Goal: Information Seeking & Learning: Check status

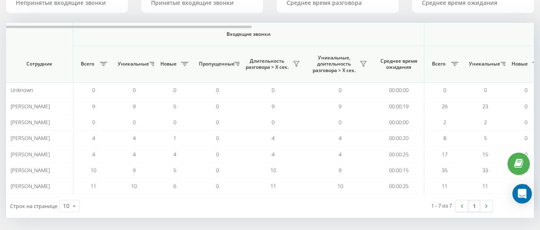
scroll to position [85, 0]
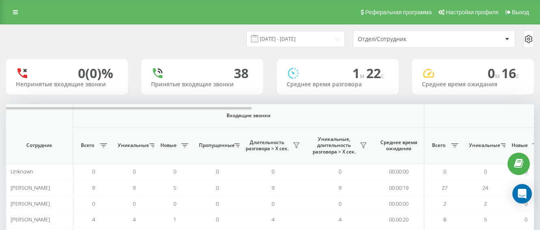
scroll to position [85, 0]
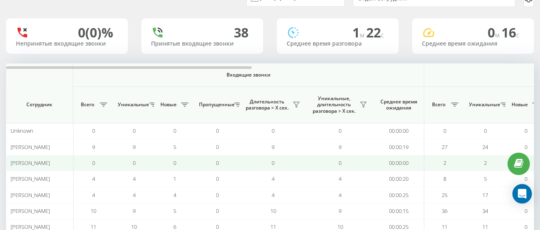
scroll to position [81, 0]
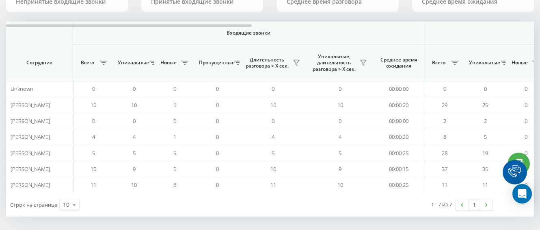
scroll to position [82, 0]
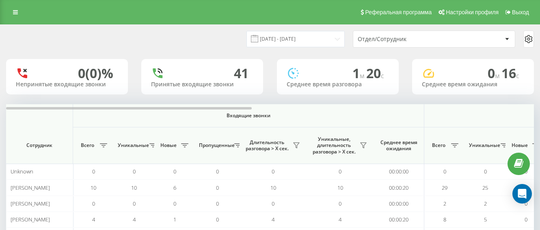
scroll to position [85, 0]
click at [22, 15] on link at bounding box center [15, 12] width 15 height 11
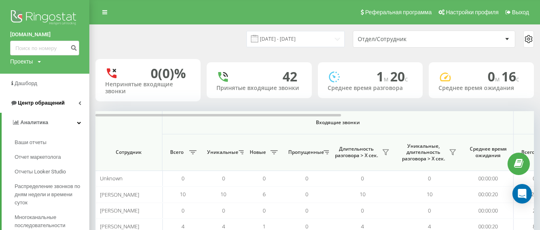
click at [47, 101] on span "Центр обращений" at bounding box center [41, 103] width 47 height 6
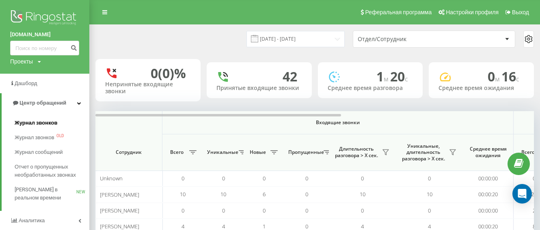
click at [44, 119] on link "Журнал звонков" at bounding box center [52, 122] width 75 height 15
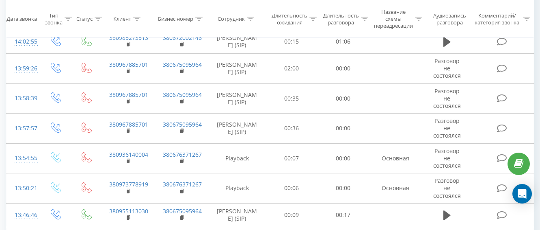
scroll to position [650, 0]
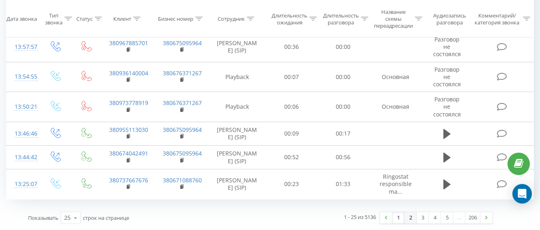
click at [411, 219] on link "2" at bounding box center [411, 217] width 12 height 11
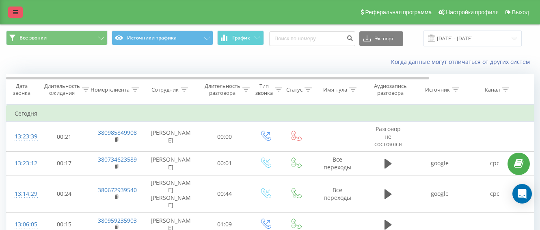
click at [14, 16] on link at bounding box center [15, 12] width 15 height 11
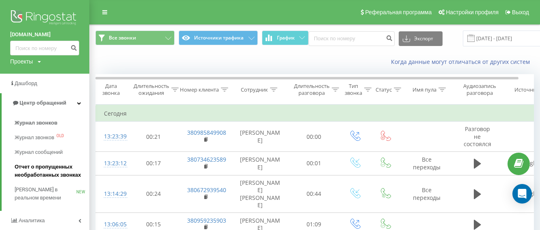
click at [47, 169] on span "Отчет о пропущенных необработанных звонках" at bounding box center [50, 171] width 71 height 16
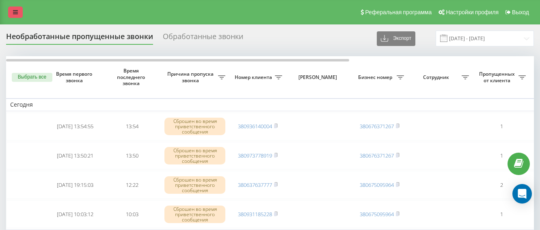
click at [11, 9] on link at bounding box center [15, 12] width 15 height 11
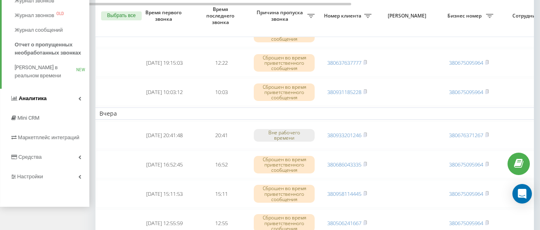
click at [37, 95] on span "Аналитика" at bounding box center [28, 98] width 37 height 8
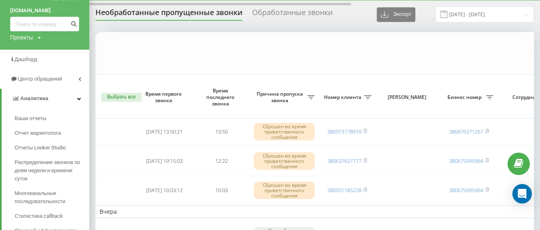
scroll to position [105, 0]
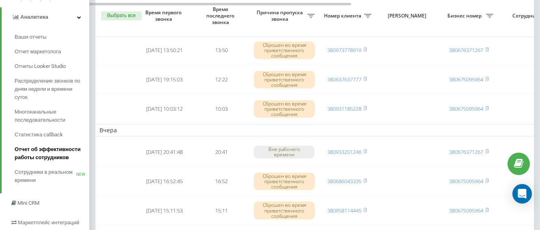
click at [48, 145] on span "Отчет об эффективности работы сотрудников" at bounding box center [50, 153] width 71 height 16
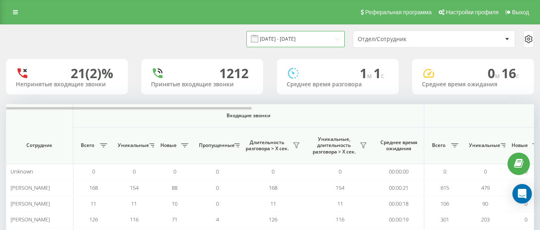
click at [318, 42] on input "20.07.2025 - 20.08.2025" at bounding box center [296, 39] width 98 height 16
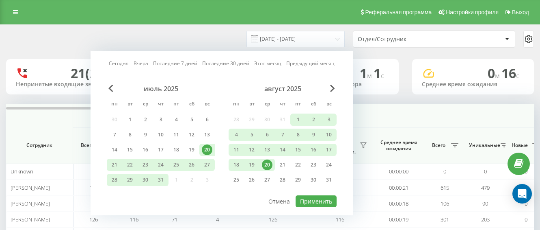
drag, startPoint x: 266, startPoint y: 164, endPoint x: 274, endPoint y: 171, distance: 10.9
click at [266, 164] on div "20" at bounding box center [267, 164] width 11 height 11
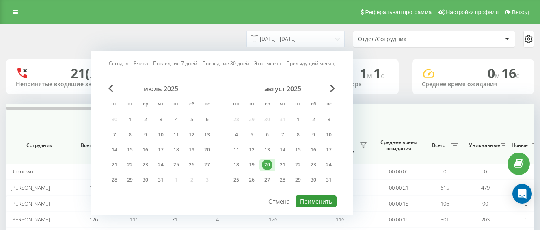
click at [312, 197] on button "Применить" at bounding box center [316, 201] width 41 height 12
type input "[DATE] - [DATE]"
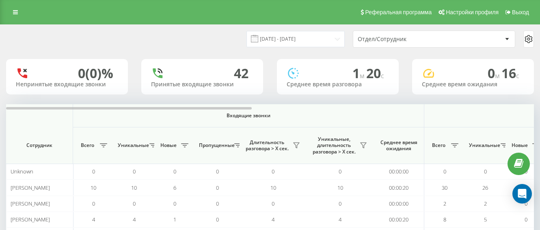
scroll to position [81, 0]
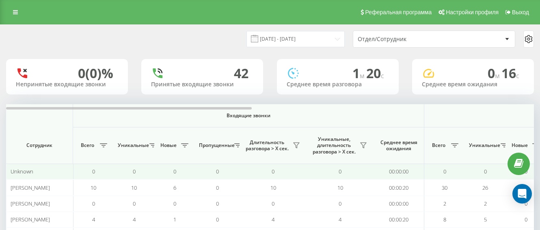
scroll to position [81, 0]
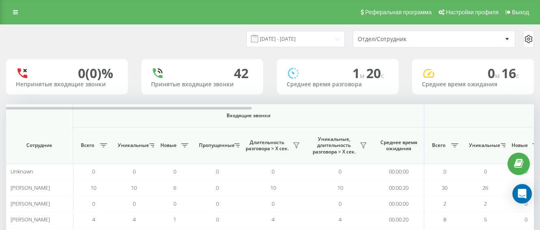
scroll to position [85, 0]
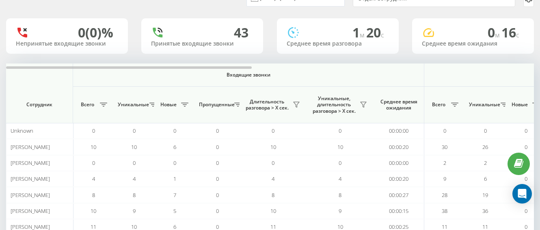
scroll to position [81, 0]
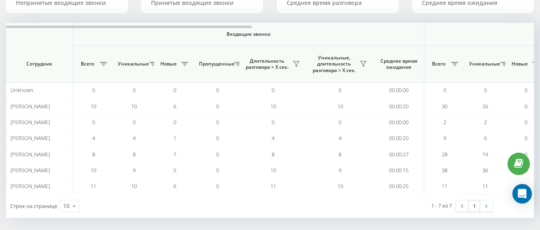
drag, startPoint x: 0, startPoint y: 0, endPoint x: 107, endPoint y: 203, distance: 229.8
click at [107, 203] on div "Строк на странице 10 10 25 50 100" at bounding box center [138, 206] width 264 height 24
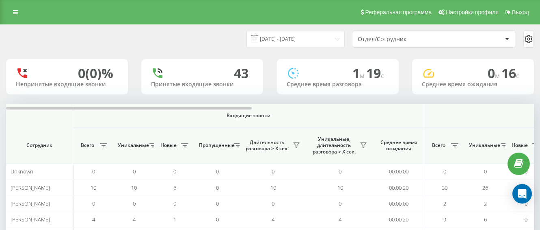
scroll to position [81, 0]
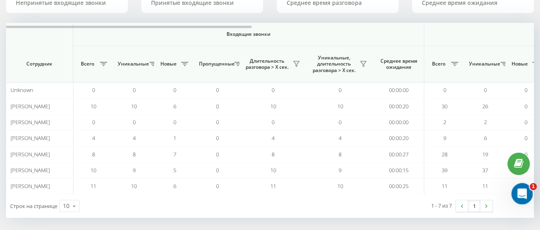
click at [527, 198] on div "Открыть службу сообщений Intercom" at bounding box center [521, 192] width 27 height 27
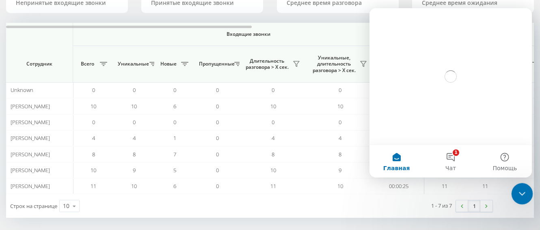
scroll to position [0, 0]
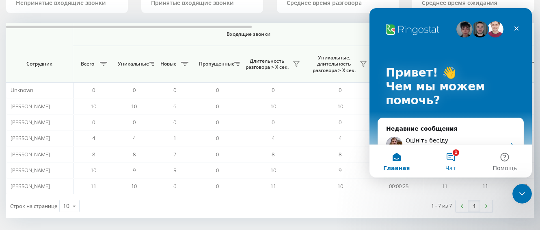
click at [454, 158] on button "1 Чат" at bounding box center [451, 161] width 54 height 33
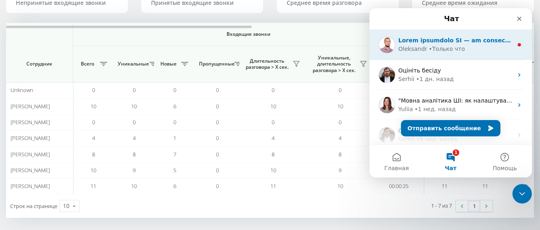
click at [449, 48] on div "• Только что" at bounding box center [447, 49] width 36 height 9
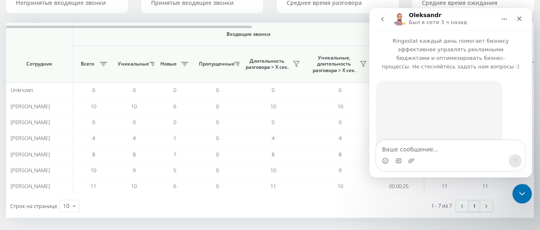
scroll to position [197, 0]
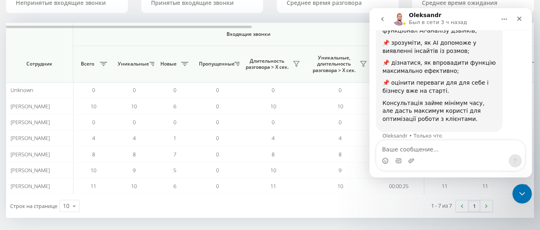
click at [376, 16] on button "go back" at bounding box center [382, 18] width 15 height 15
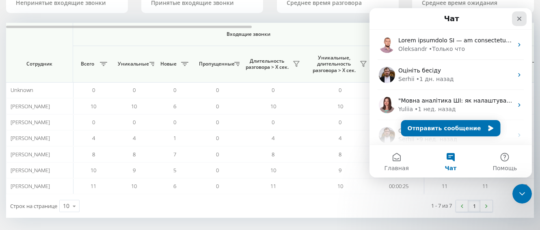
click at [517, 18] on icon "Закрыть" at bounding box center [520, 18] width 7 height 7
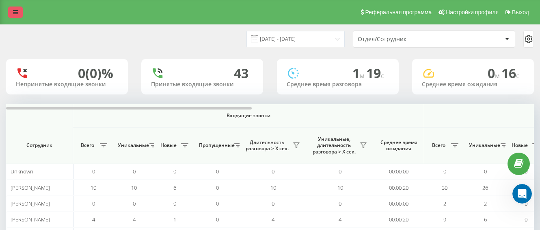
click at [10, 15] on link at bounding box center [15, 12] width 15 height 11
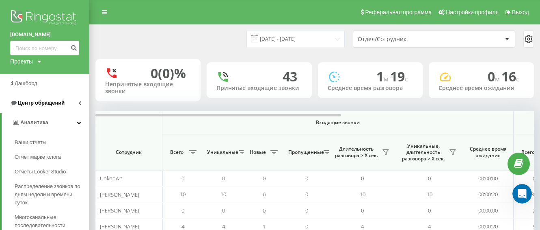
click at [35, 108] on link "Центр обращений" at bounding box center [44, 103] width 89 height 20
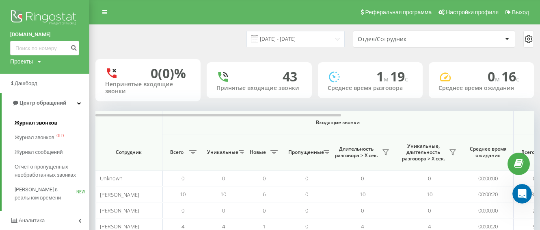
click at [41, 122] on span "Журнал звонков" at bounding box center [36, 123] width 43 height 8
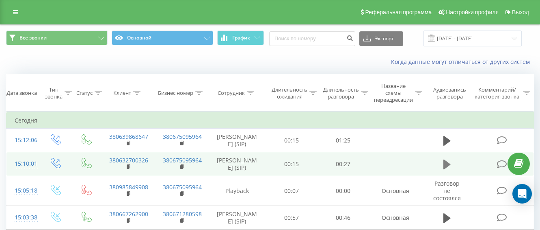
click at [446, 169] on icon at bounding box center [447, 164] width 7 height 10
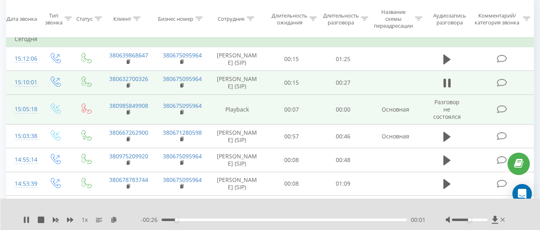
scroll to position [163, 0]
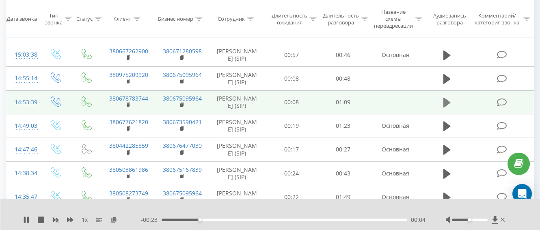
click at [448, 107] on icon at bounding box center [447, 103] width 7 height 10
click at [448, 108] on icon at bounding box center [447, 102] width 7 height 11
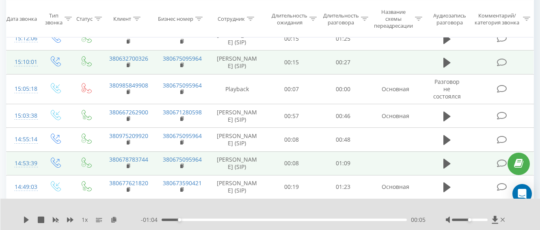
scroll to position [0, 0]
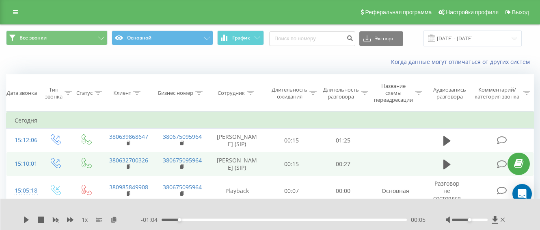
click at [11, 3] on div "Реферальная программа Настройки профиля Выход" at bounding box center [270, 12] width 540 height 24
click at [12, 7] on link at bounding box center [15, 12] width 15 height 11
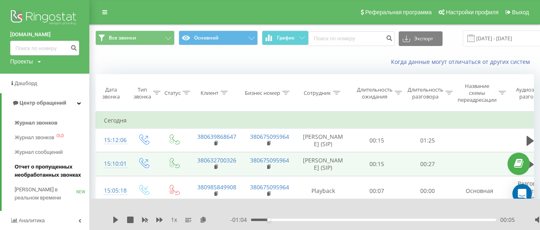
click at [51, 170] on span "Отчет о пропущенных необработанных звонках" at bounding box center [50, 171] width 71 height 16
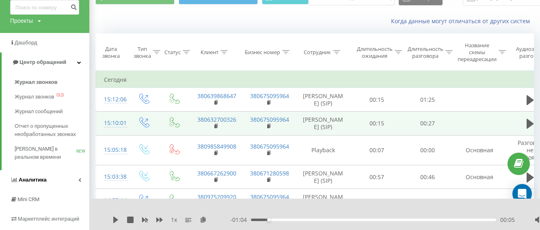
click at [41, 177] on span "Аналитика" at bounding box center [28, 180] width 37 height 8
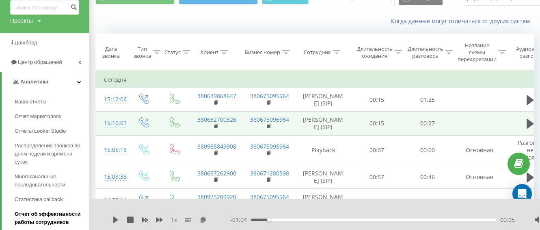
click at [39, 213] on span "Отчет об эффективности работы сотрудников" at bounding box center [50, 218] width 71 height 16
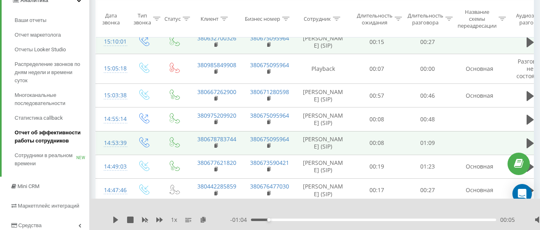
click at [55, 138] on span "Отчет об эффективности работы сотрудников" at bounding box center [50, 136] width 71 height 16
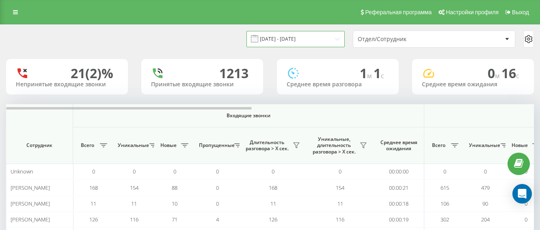
click at [276, 37] on input "[DATE] - [DATE]" at bounding box center [296, 39] width 98 height 16
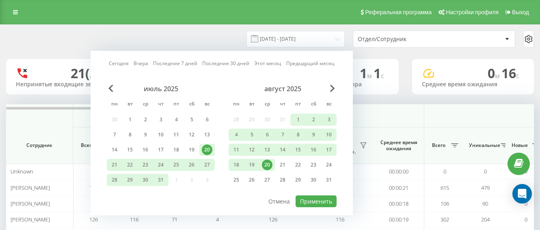
click at [268, 160] on div "20" at bounding box center [267, 164] width 11 height 11
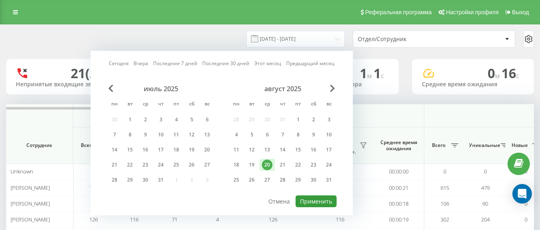
click at [300, 196] on button "Применить" at bounding box center [316, 201] width 41 height 12
type input "[DATE] - [DATE]"
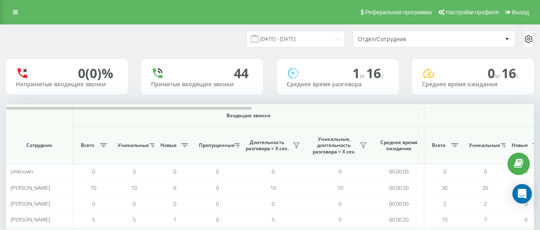
scroll to position [81, 0]
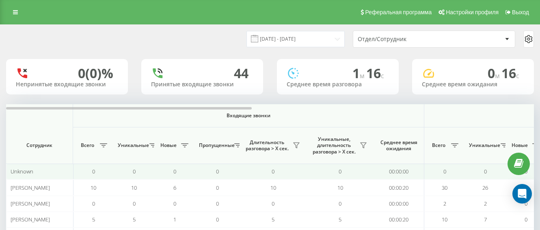
scroll to position [81, 0]
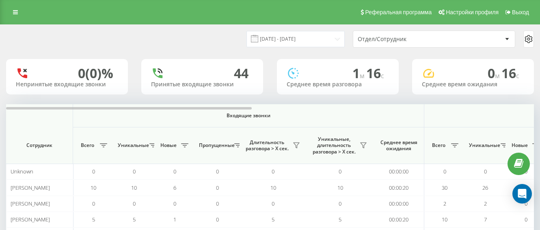
scroll to position [85, 0]
